Goal: Transaction & Acquisition: Book appointment/travel/reservation

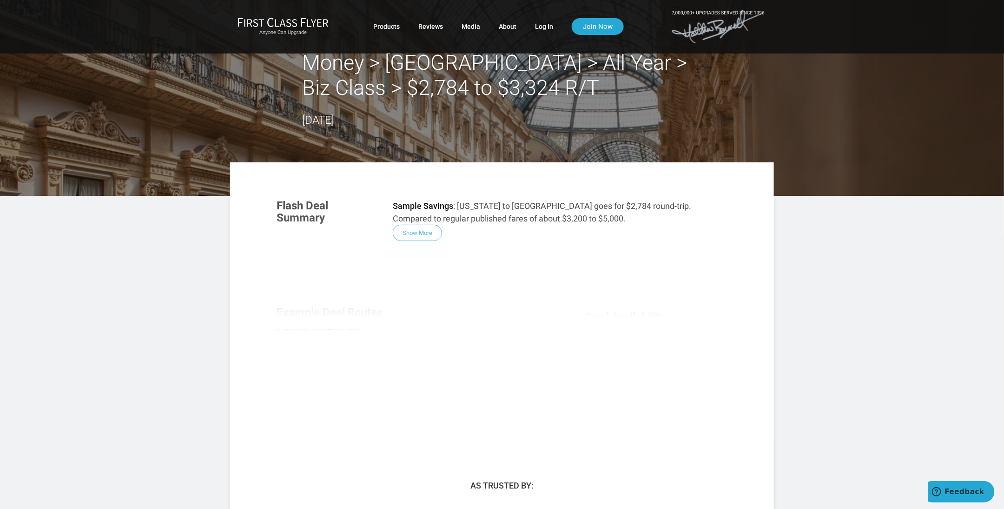
click at [414, 232] on div "Flash Deal Summary Sample Savings : New York to Milan goes for $2,784 round-tri…" at bounding box center [502, 316] width 470 height 253
click at [544, 28] on link "Log In" at bounding box center [544, 26] width 18 height 17
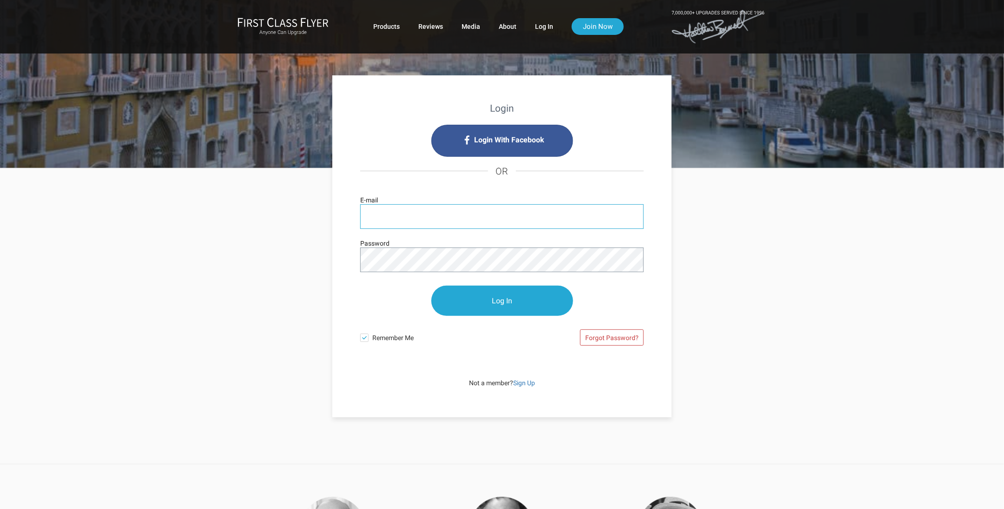
click at [444, 217] on input "E-mail" at bounding box center [502, 216] width 284 height 25
type input "[EMAIL_ADDRESS][PERSON_NAME][DOMAIN_NAME]"
click at [515, 302] on input "Log In" at bounding box center [503, 301] width 142 height 30
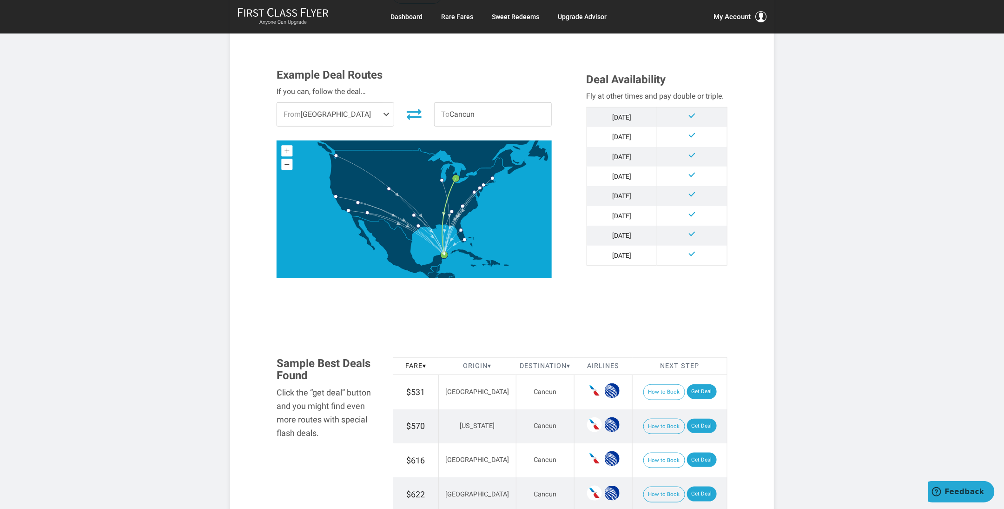
scroll to position [233, 0]
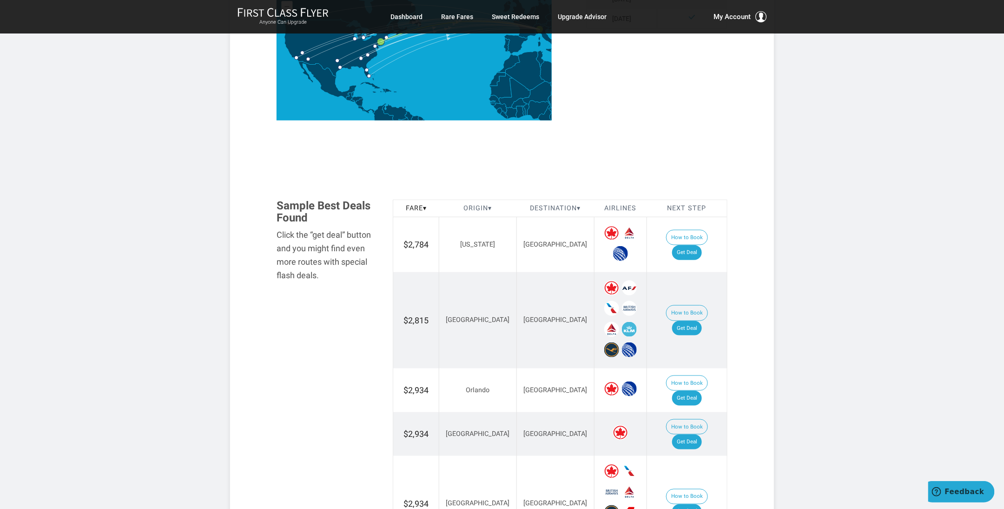
scroll to position [419, 0]
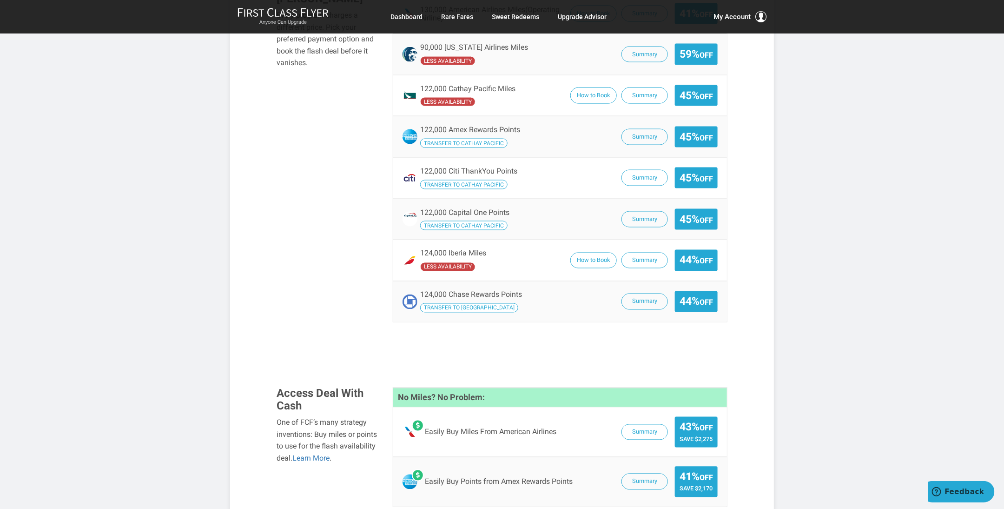
scroll to position [698, 0]
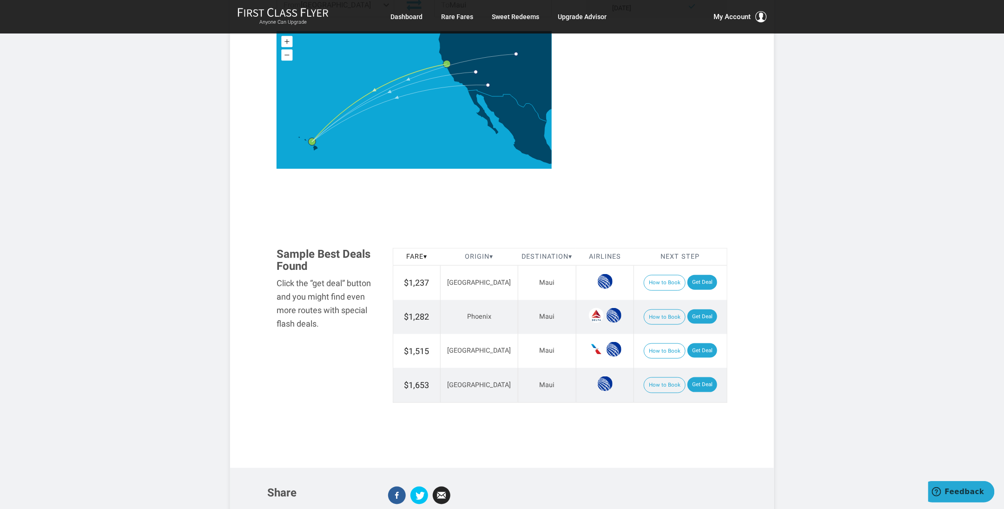
scroll to position [233, 0]
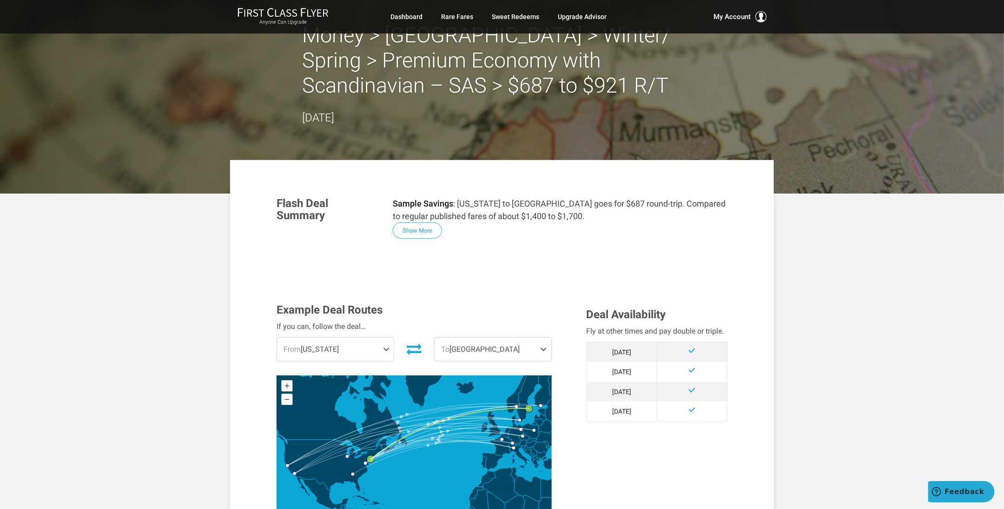
scroll to position [47, 0]
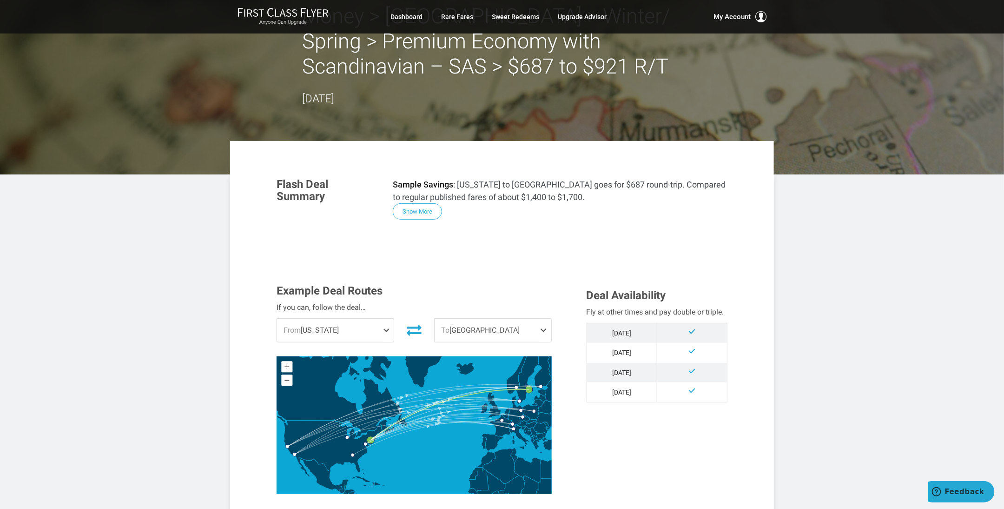
click at [387, 327] on span at bounding box center [388, 330] width 11 height 23
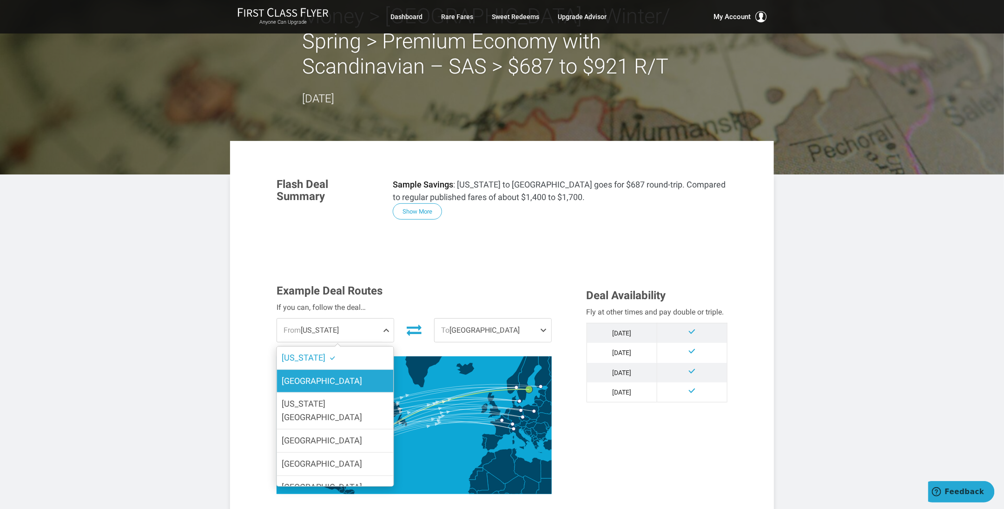
click at [300, 384] on span "Chicago" at bounding box center [322, 381] width 80 height 10
click at [0, 0] on input "Chicago" at bounding box center [0, 0] width 0 height 0
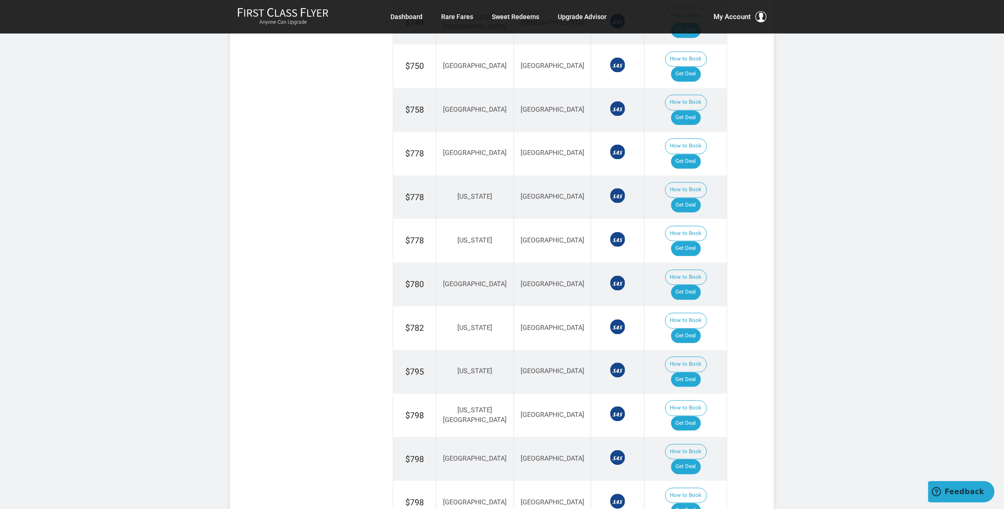
scroll to position [837, 0]
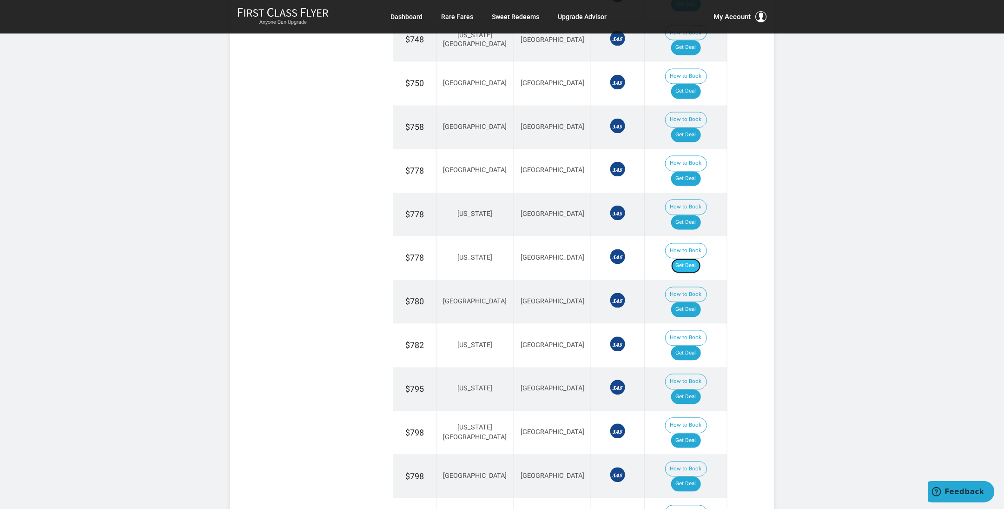
click at [697, 259] on link "Get Deal" at bounding box center [687, 266] width 30 height 15
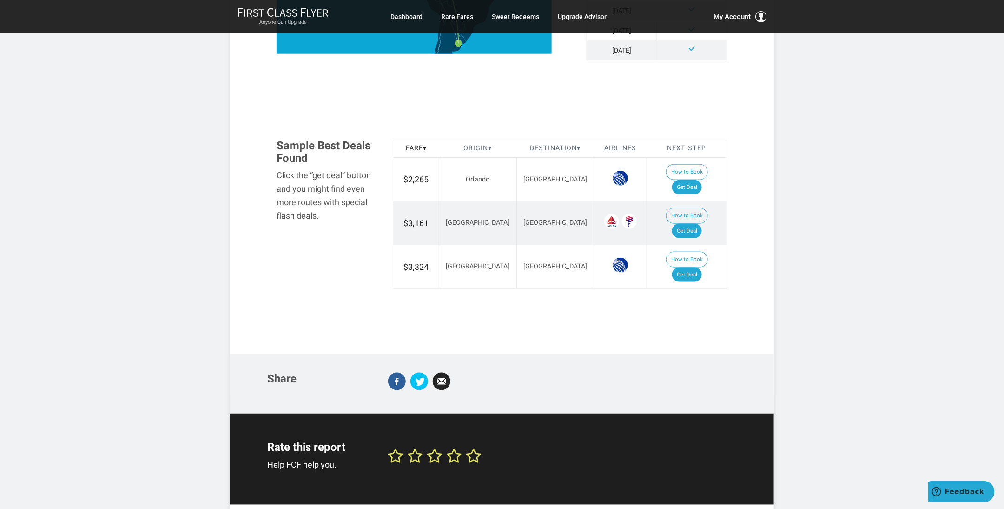
scroll to position [605, 0]
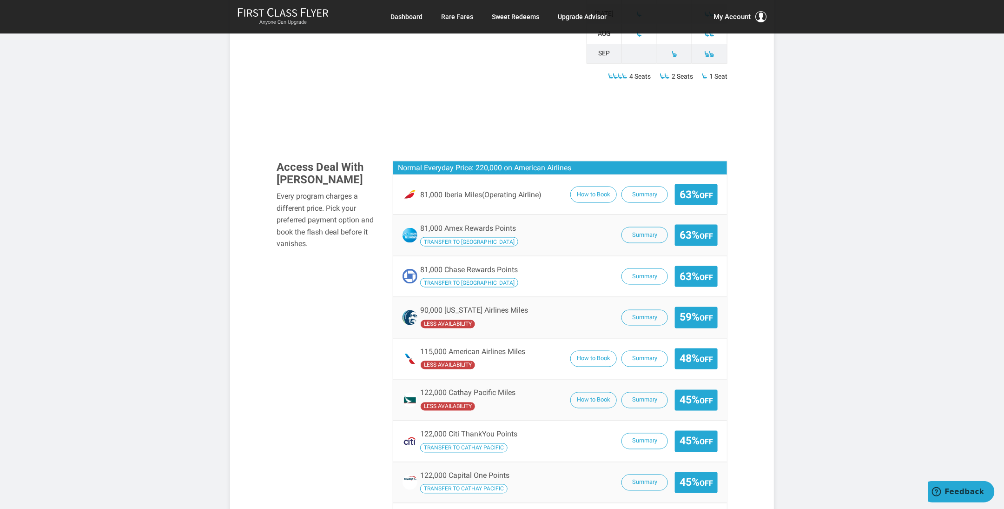
scroll to position [605, 0]
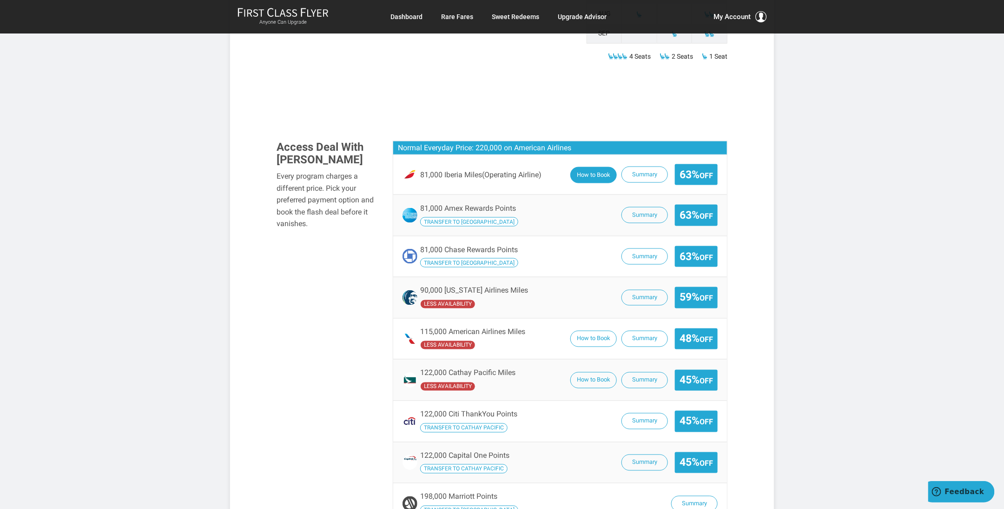
click at [598, 167] on button "How to Book" at bounding box center [594, 175] width 47 height 16
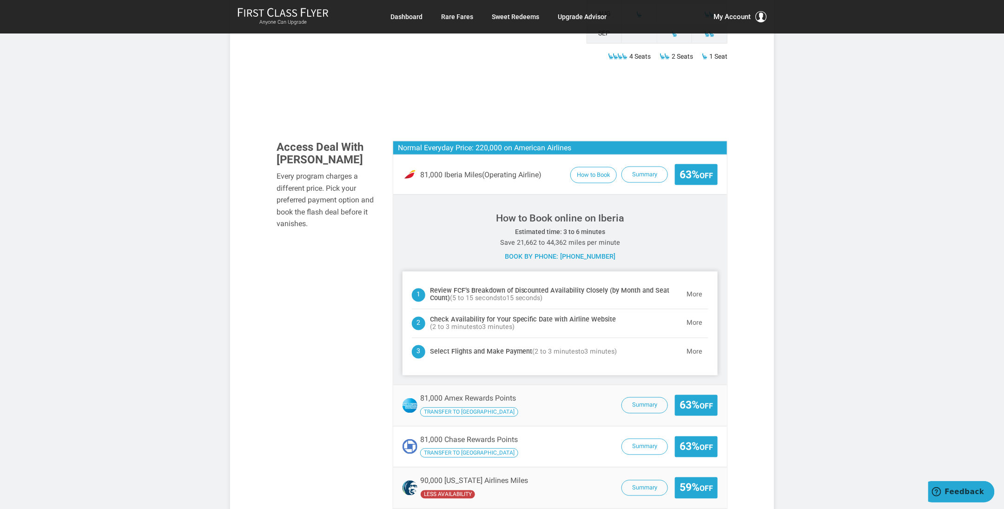
scroll to position [651, 0]
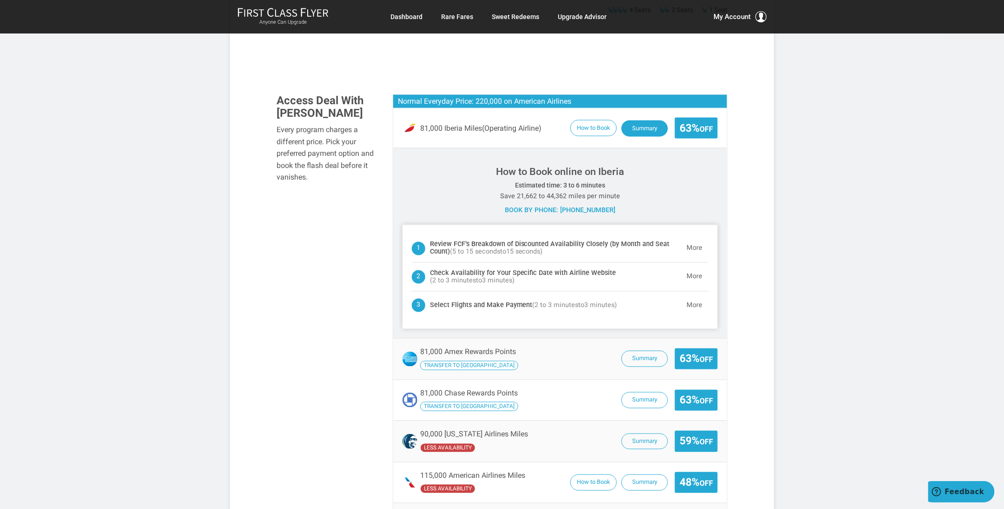
click at [647, 120] on button "Summary" at bounding box center [645, 128] width 47 height 16
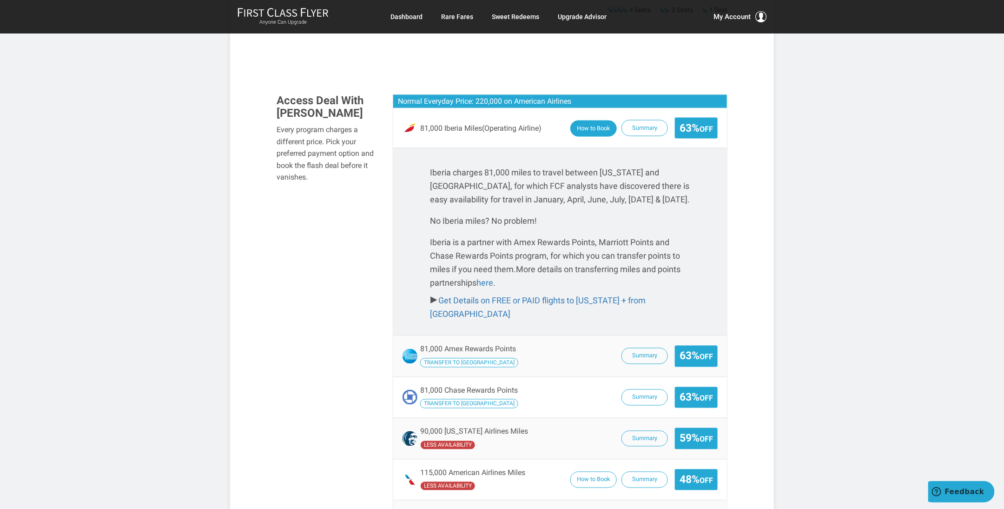
click at [582, 120] on button "How to Book" at bounding box center [594, 128] width 47 height 16
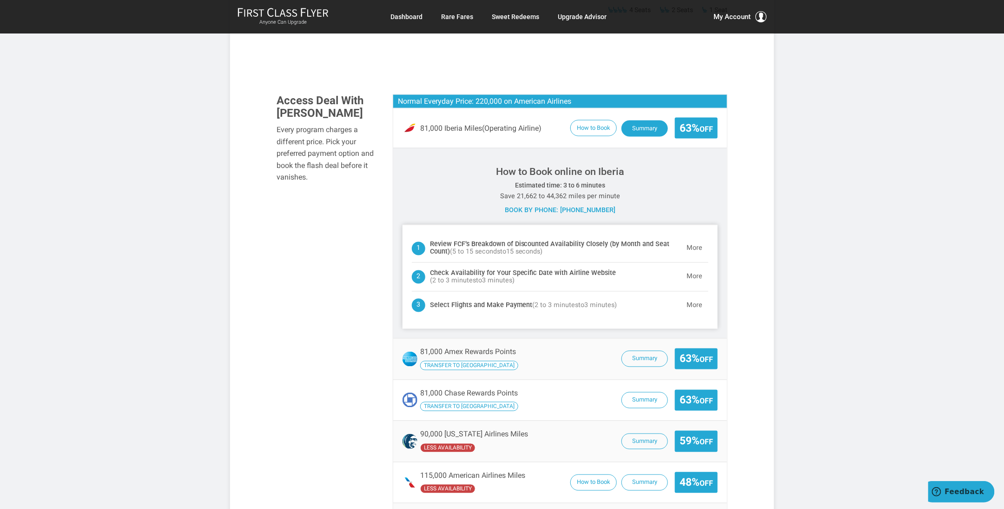
click at [650, 120] on button "Summary" at bounding box center [645, 128] width 47 height 16
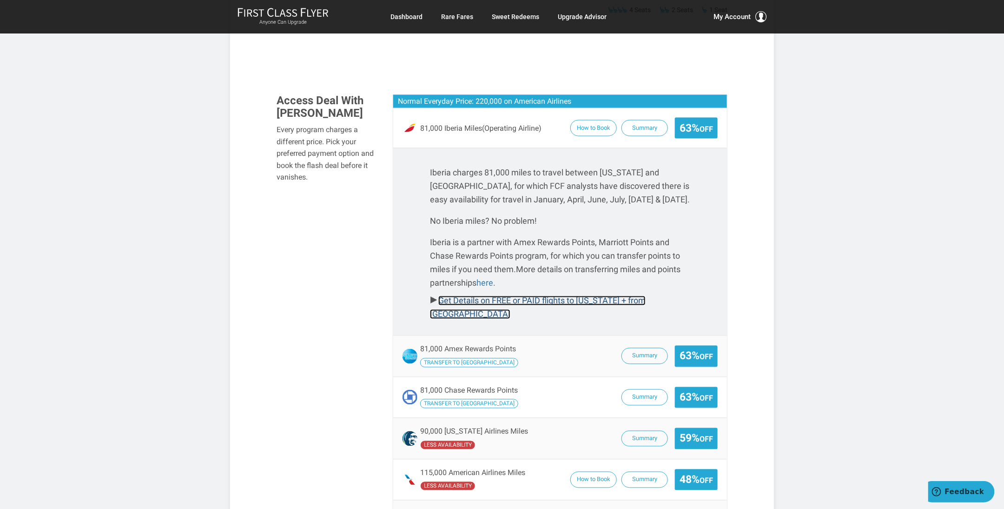
click at [512, 296] on link "Get Details on FREE or PAID flights to New York + from Madrid" at bounding box center [538, 307] width 216 height 23
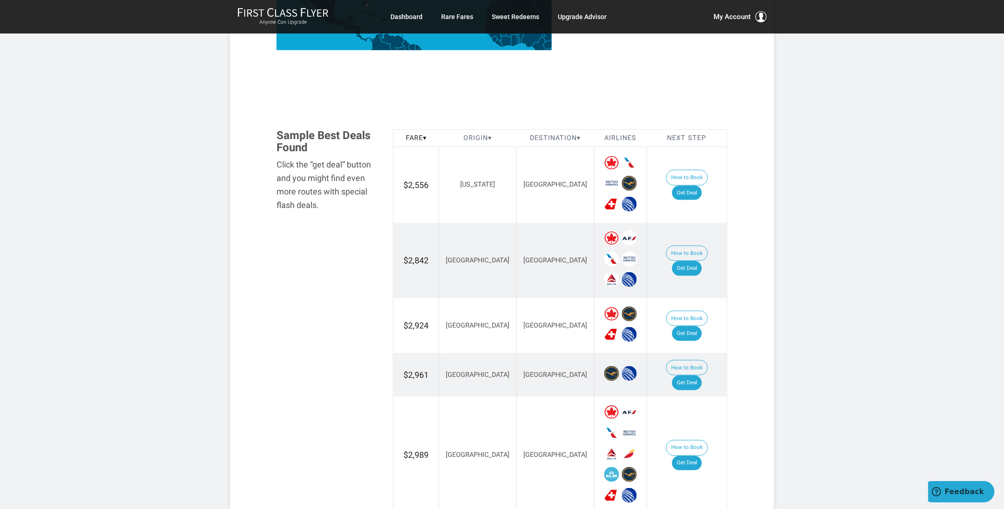
scroll to position [512, 0]
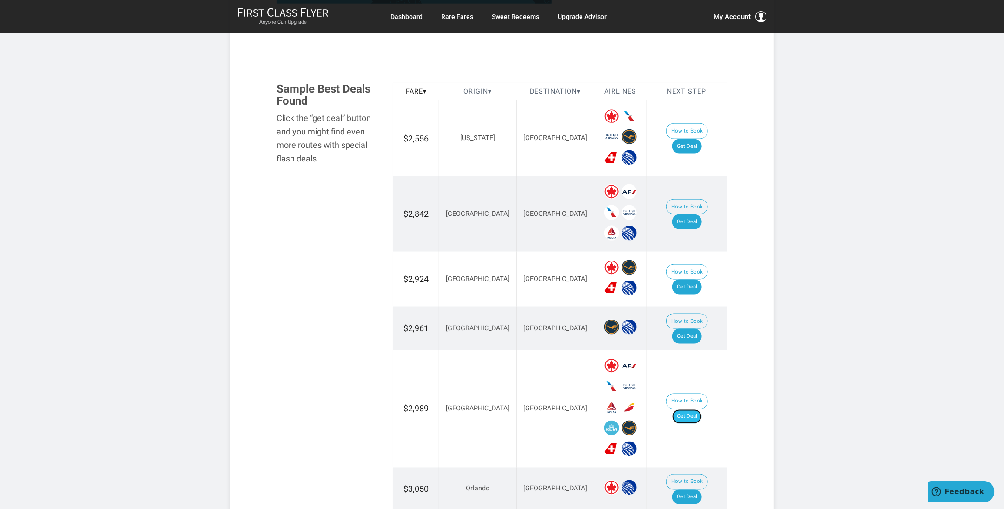
click at [699, 409] on link "Get Deal" at bounding box center [687, 416] width 30 height 15
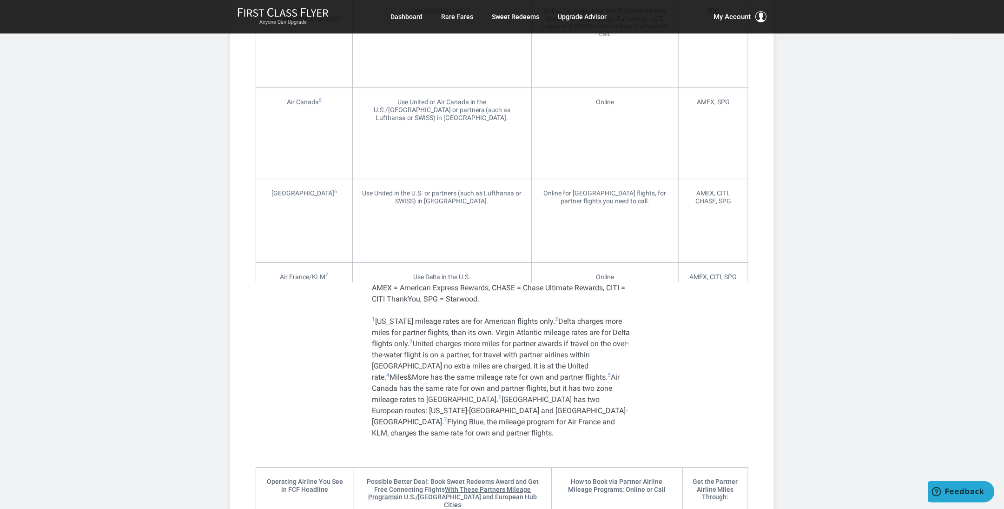
scroll to position [2930, 0]
